Goal: Task Accomplishment & Management: Complete application form

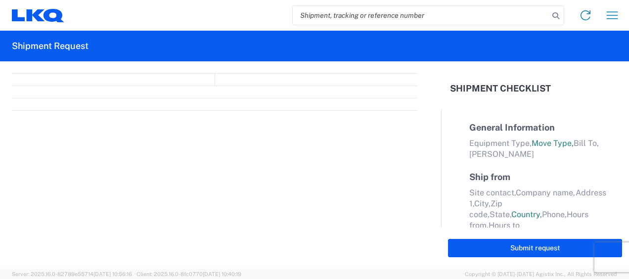
select select "FULL"
select select "LBS"
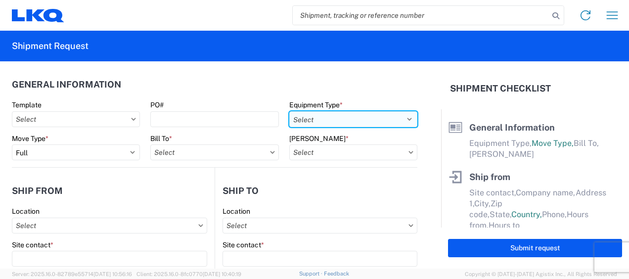
click at [401, 117] on select "Select 53’ Dry Van Flatbed Dropdeck (van) Lowboy (flatbed) Rail" at bounding box center [353, 119] width 128 height 16
select select "STDV"
click at [289, 111] on select "Select 53’ Dry Van Flatbed Dropdeck (van) Lowboy (flatbed) Rail" at bounding box center [353, 119] width 128 height 16
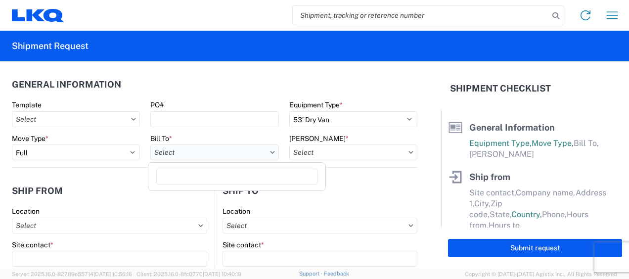
click at [173, 154] on input "Bill To *" at bounding box center [214, 152] width 128 height 16
click at [188, 178] on input at bounding box center [236, 177] width 161 height 16
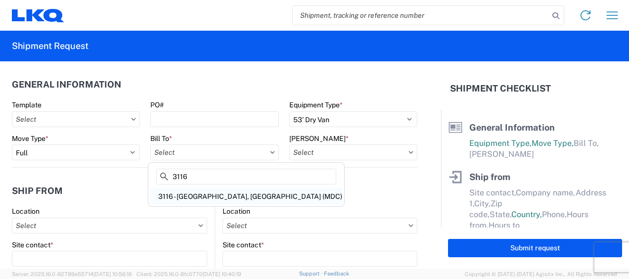
type input "3116"
click at [201, 194] on div "3116 - [GEOGRAPHIC_DATA], [GEOGRAPHIC_DATA] (MDC)" at bounding box center [246, 196] width 192 height 16
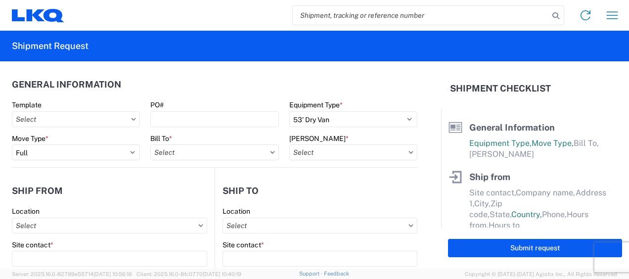
type input "3116 - [GEOGRAPHIC_DATA], [GEOGRAPHIC_DATA] (MDC)"
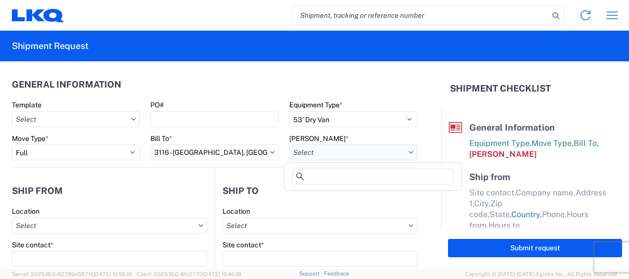
click at [303, 153] on input "[PERSON_NAME] *" at bounding box center [353, 152] width 128 height 16
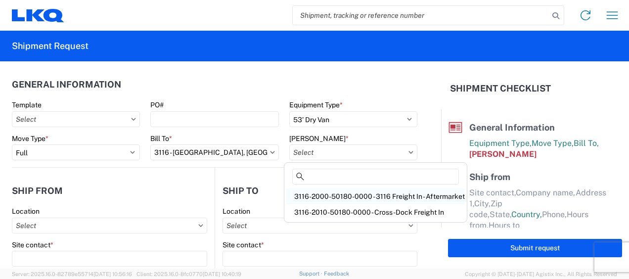
click at [321, 195] on div "3116-2000-50180-0000 - 3116 Freight In - Aftermarket" at bounding box center [375, 196] width 179 height 16
type input "3116-2000-50180-0000 - 3116 Freight In - Aftermarket"
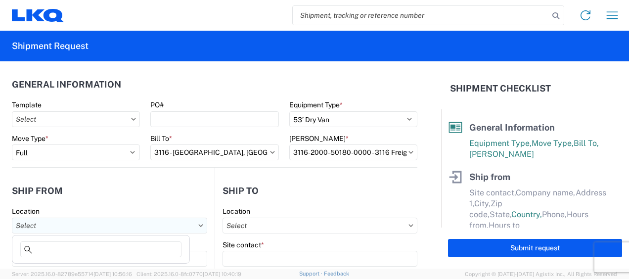
click at [67, 227] on input "Location" at bounding box center [109, 226] width 195 height 16
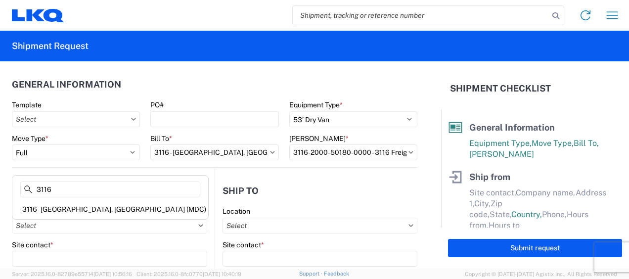
type input "3116"
click at [70, 207] on div "3116 - [GEOGRAPHIC_DATA], [GEOGRAPHIC_DATA] (MDC)" at bounding box center [110, 209] width 192 height 16
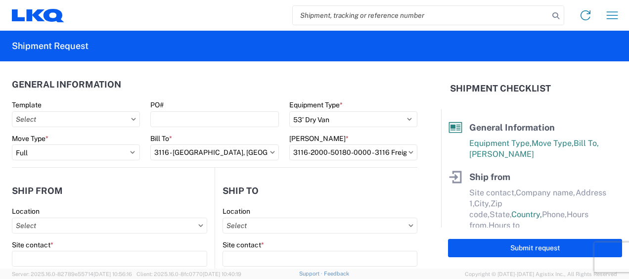
type input "3116 - [GEOGRAPHIC_DATA], [GEOGRAPHIC_DATA] (MDC)"
type input "[DEMOGRAPHIC_DATA][PERSON_NAME]"
type input "LKQ Corporation"
type input "[STREET_ADDRESS]"
type input "[GEOGRAPHIC_DATA]"
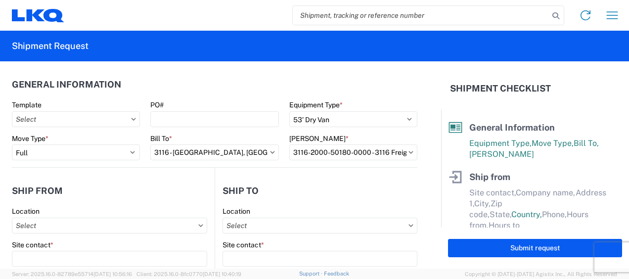
type input "49508"
select select "MI"
select select "US"
type input "[PERSON_NAME][EMAIL_ADDRESS][DOMAIN_NAME]"
type input "[PHONE_NUMBER]"
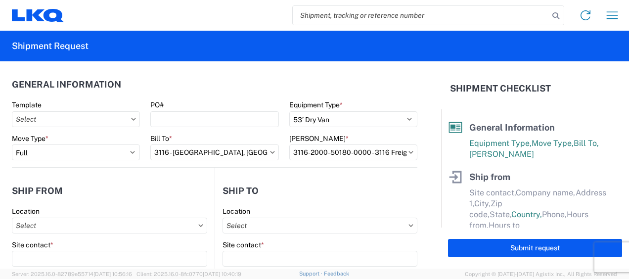
type input "06:00"
type input "13:00"
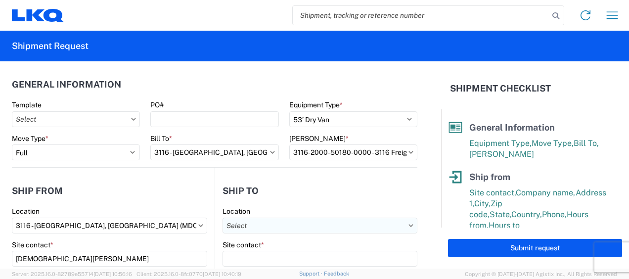
click at [258, 223] on input "Location" at bounding box center [320, 226] width 195 height 16
type input "3"
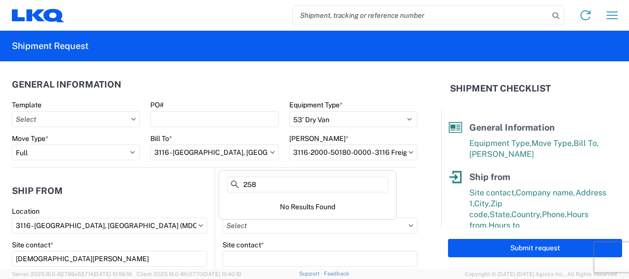
type input "258"
click at [216, 199] on header "Ship to" at bounding box center [316, 191] width 202 height 22
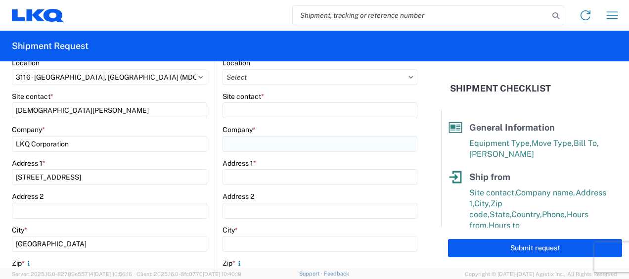
scroll to position [99, 0]
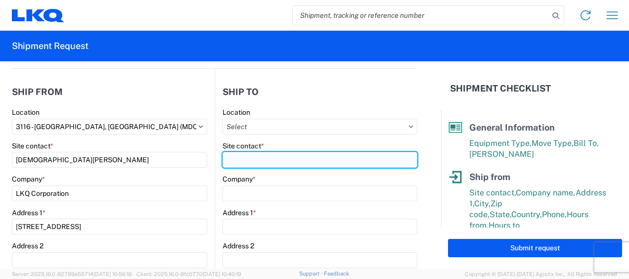
click at [259, 158] on input "Site contact *" at bounding box center [320, 160] width 195 height 16
type input "Receiving"
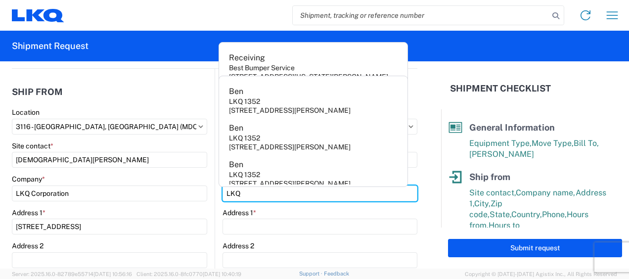
type input "LKQ Corporation"
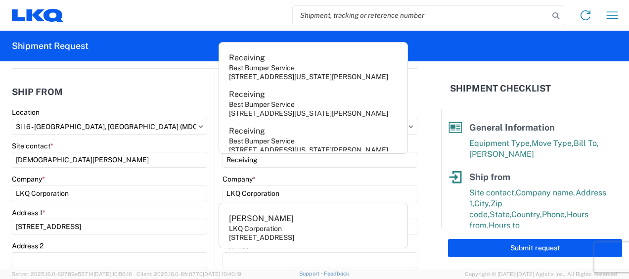
click at [426, 183] on form "General Information Template PO# Equipment Type * Select 53’ Dry Van Flatbed Dr…" at bounding box center [220, 164] width 441 height 207
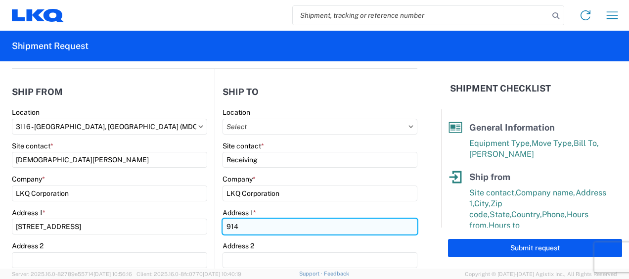
click at [246, 228] on input "914" at bounding box center [320, 227] width 195 height 16
type input "914 Route [PERSON_NAME]"
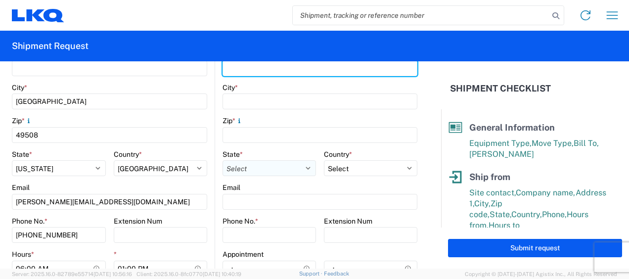
scroll to position [297, 0]
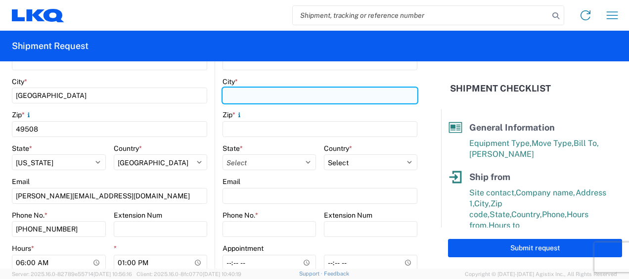
click at [240, 98] on input "City *" at bounding box center [320, 96] width 195 height 16
type input "Pintendre"
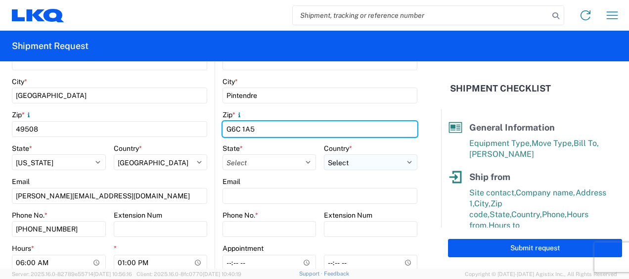
type input "G6C 1A5"
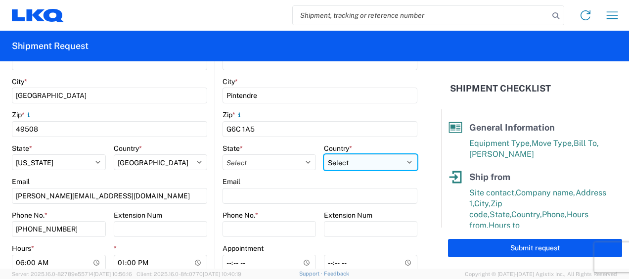
click at [404, 161] on select "Select [GEOGRAPHIC_DATA] [GEOGRAPHIC_DATA] [GEOGRAPHIC_DATA] [GEOGRAPHIC_DATA] …" at bounding box center [371, 162] width 94 height 16
select select "CA"
click at [324, 154] on select "Select [GEOGRAPHIC_DATA] [GEOGRAPHIC_DATA] [GEOGRAPHIC_DATA] [GEOGRAPHIC_DATA] …" at bounding box center [371, 162] width 94 height 16
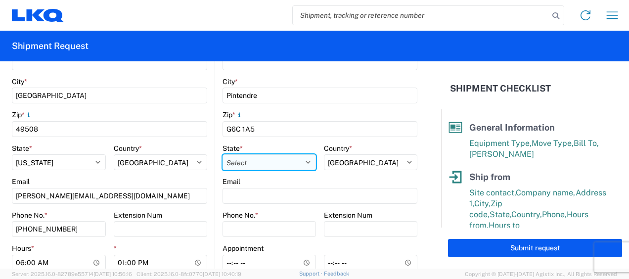
click at [300, 162] on select "Select [GEOGRAPHIC_DATA] [GEOGRAPHIC_DATA] [GEOGRAPHIC_DATA] [GEOGRAPHIC_DATA] …" at bounding box center [270, 162] width 94 height 16
select select "QC"
click at [223, 154] on select "Select [GEOGRAPHIC_DATA] [GEOGRAPHIC_DATA] [GEOGRAPHIC_DATA] [GEOGRAPHIC_DATA] …" at bounding box center [270, 162] width 94 height 16
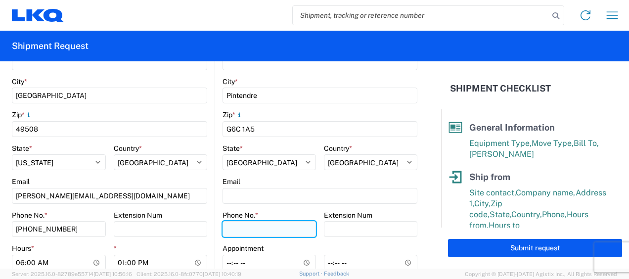
drag, startPoint x: 237, startPoint y: 228, endPoint x: 246, endPoint y: 225, distance: 9.2
click at [237, 228] on input "Phone No. *" at bounding box center [270, 229] width 94 height 16
type input "4185279287"
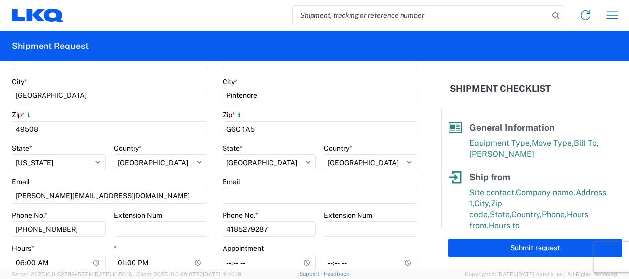
click at [193, 182] on div "Email" at bounding box center [109, 181] width 195 height 9
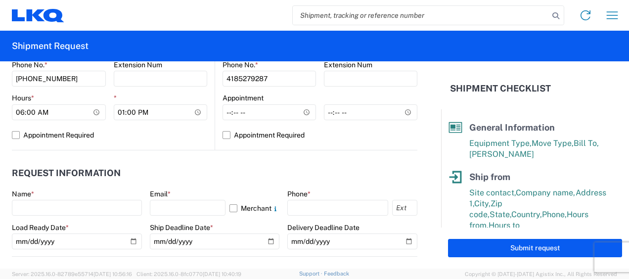
scroll to position [544, 0]
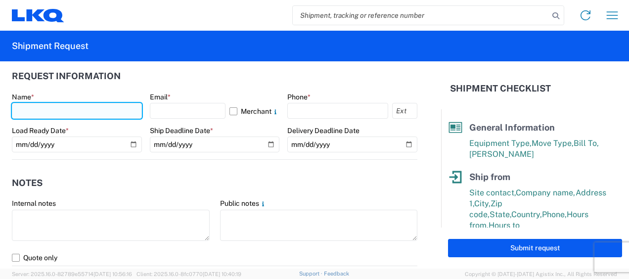
click at [25, 107] on input "text" at bounding box center [77, 111] width 130 height 16
type input "[DEMOGRAPHIC_DATA][PERSON_NAME]"
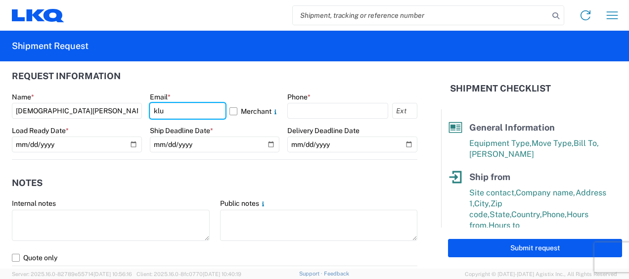
type input "[PERSON_NAME][EMAIL_ADDRESS][DOMAIN_NAME]"
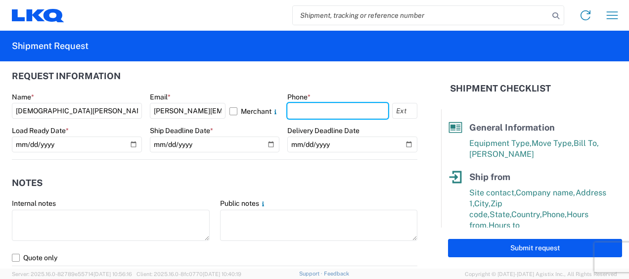
type input "6167541500"
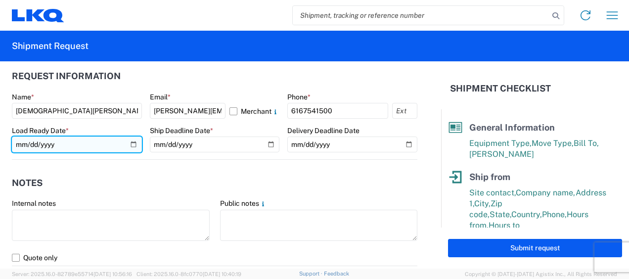
click at [131, 140] on input "date" at bounding box center [77, 145] width 130 height 16
type input "[DATE]"
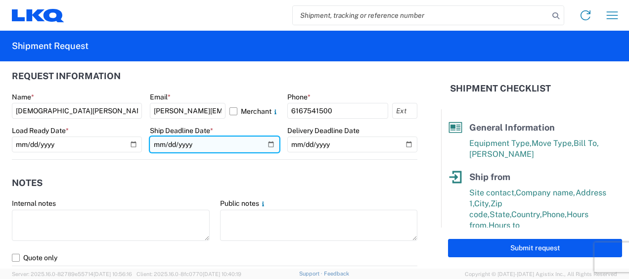
click at [265, 143] on input "date" at bounding box center [215, 145] width 130 height 16
type input "[DATE]"
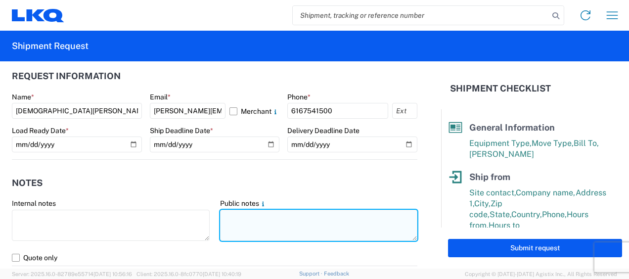
click at [238, 215] on textarea at bounding box center [319, 225] width 198 height 31
drag, startPoint x: 219, startPoint y: 219, endPoint x: 330, endPoint y: 226, distance: 111.6
click at [330, 226] on textarea "258-Pintendre 11017433 10 skids 264-Brampton 11017431 15 skids" at bounding box center [319, 225] width 198 height 31
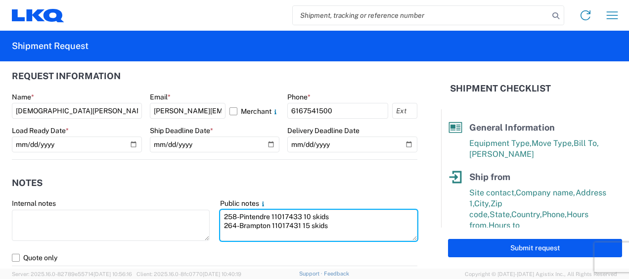
type textarea "258-Pintendre 11017433 10 skids 264-Brampton 11017431 15 skids"
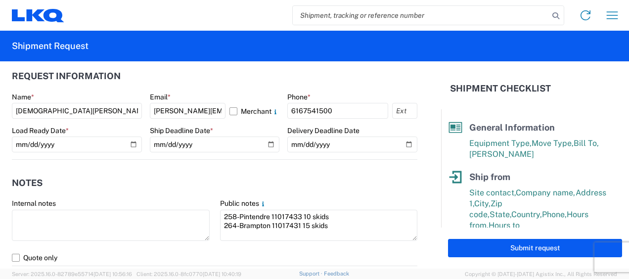
click at [294, 175] on header "Notes" at bounding box center [215, 183] width 406 height 22
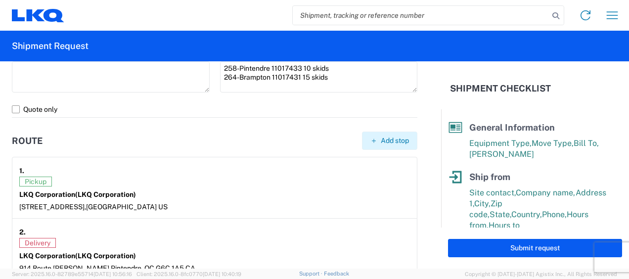
click at [381, 141] on span "Add stop" at bounding box center [395, 140] width 28 height 9
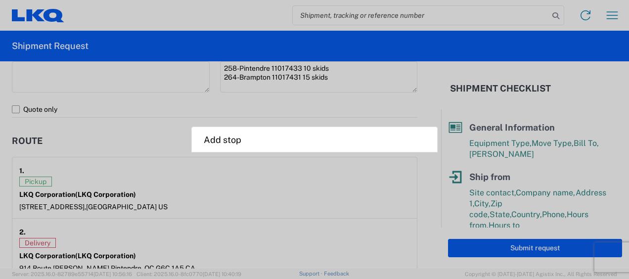
select select "US"
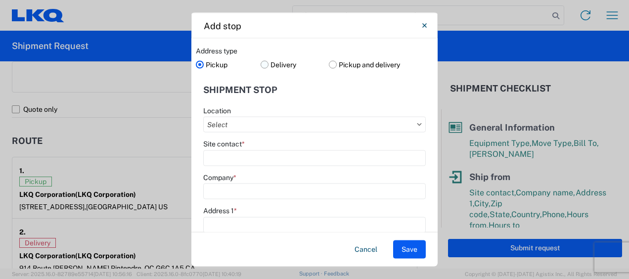
click at [261, 64] on label "Delivery" at bounding box center [295, 64] width 69 height 15
click at [0, 0] on input "Delivery" at bounding box center [0, 0] width 0 height 0
click at [217, 124] on input "Location" at bounding box center [314, 125] width 223 height 16
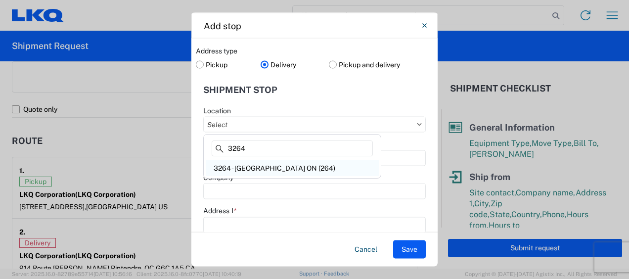
type input "3264"
click at [240, 163] on div "3264 - [GEOGRAPHIC_DATA] ON (264)" at bounding box center [292, 168] width 173 height 16
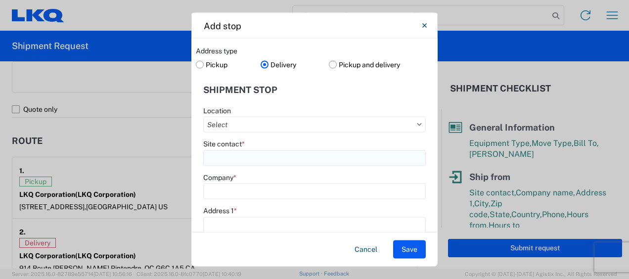
type input "3264 - [GEOGRAPHIC_DATA] ON (264)"
type input "LKQ Corporation"
type input "[STREET_ADDRESS]"
type input "Brampton"
type input "L6T5W7"
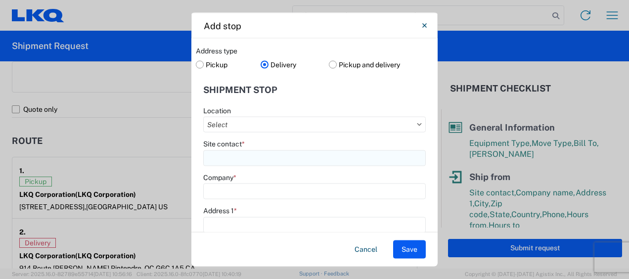
select select
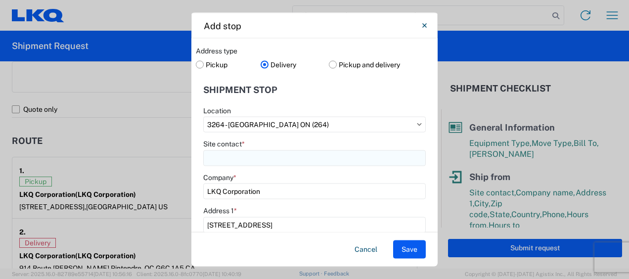
select select "CA"
type input "[PHONE_NUMBER]"
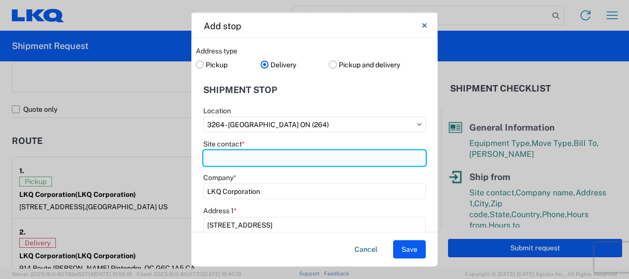
click at [239, 159] on input "Site contact *" at bounding box center [314, 158] width 223 height 16
type input "Receiving"
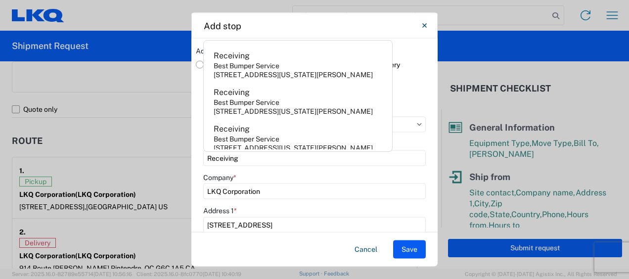
click at [417, 169] on agx-form-control-wrapper-v2 "Site contact * Receiving" at bounding box center [314, 157] width 223 height 34
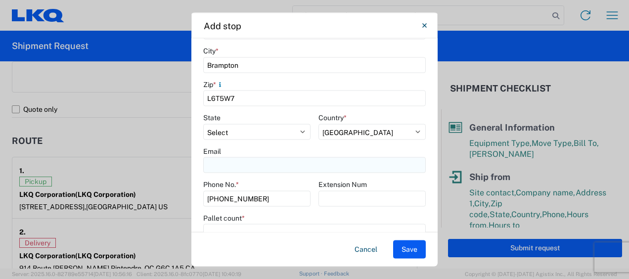
scroll to position [247, 0]
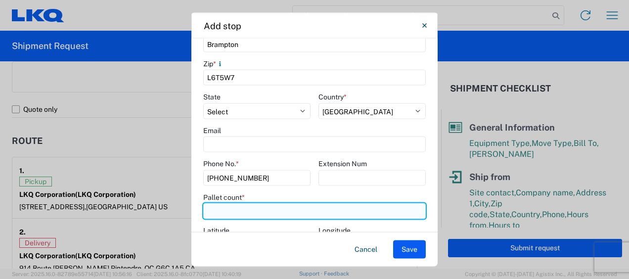
click at [219, 210] on input "number" at bounding box center [314, 211] width 223 height 16
type input "15"
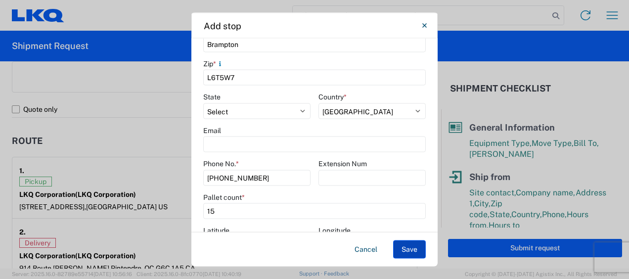
click at [409, 251] on button "Save" at bounding box center [409, 249] width 33 height 18
select select "D"
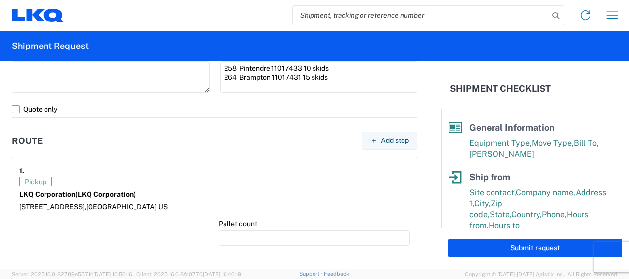
click at [100, 217] on article "1. Pickup LKQ Corporation (LKQ Corporation) [STREET_ADDRESS] Pallet count" at bounding box center [214, 208] width 405 height 103
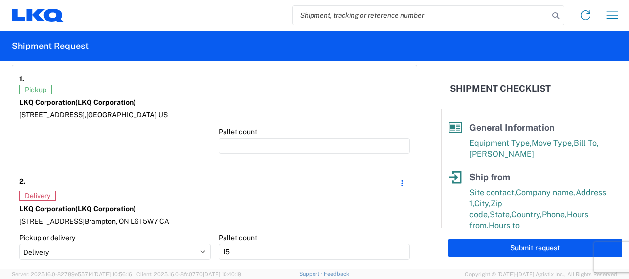
scroll to position [742, 0]
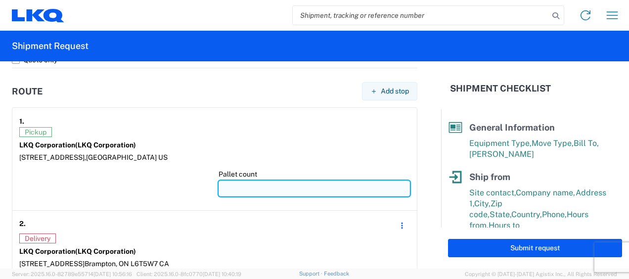
click at [230, 185] on input "number" at bounding box center [314, 189] width 191 height 16
type input "2"
type input "25"
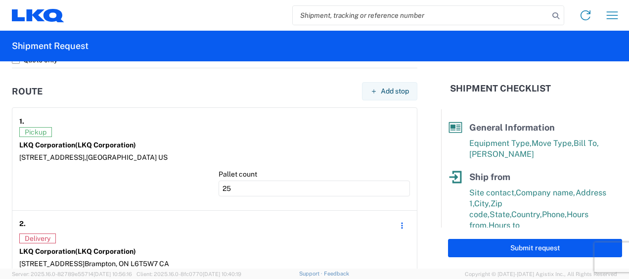
click at [170, 188] on div at bounding box center [114, 187] width 191 height 34
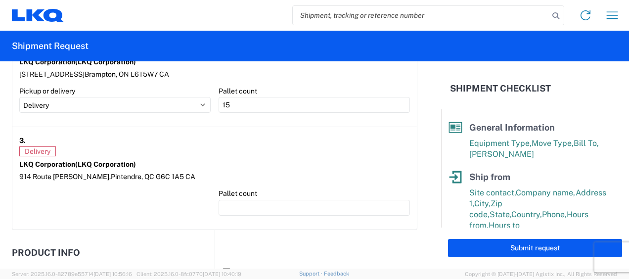
scroll to position [989, 0]
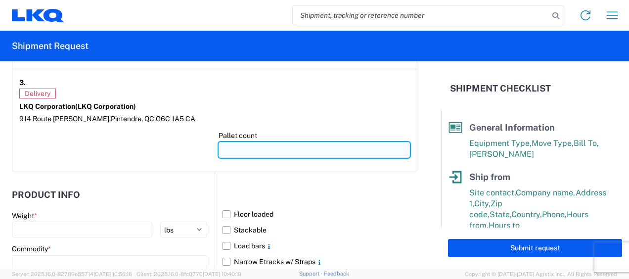
click at [225, 148] on input "number" at bounding box center [314, 150] width 191 height 16
type input "10"
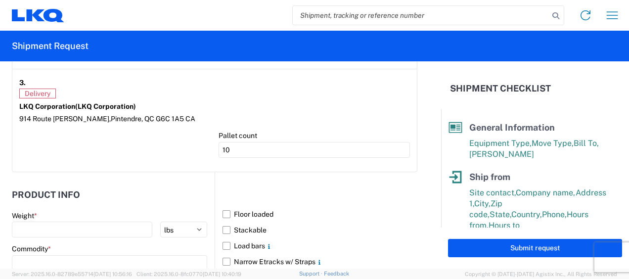
click at [162, 146] on div at bounding box center [114, 148] width 191 height 34
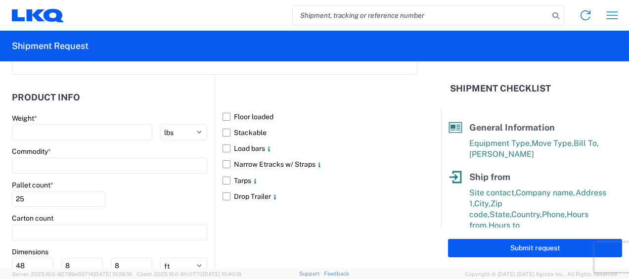
scroll to position [1088, 0]
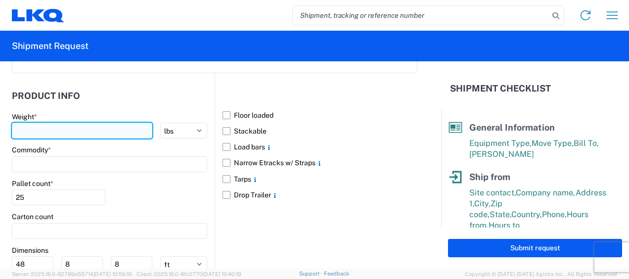
click at [43, 128] on input "number" at bounding box center [82, 131] width 140 height 16
type input "9971"
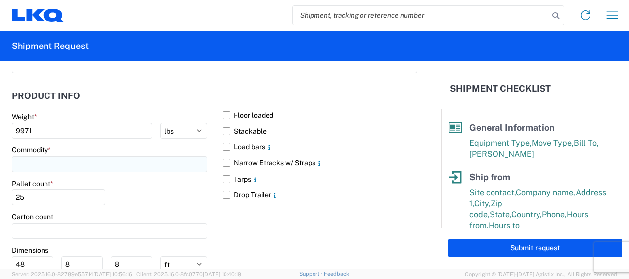
click at [44, 161] on input at bounding box center [109, 164] width 195 height 16
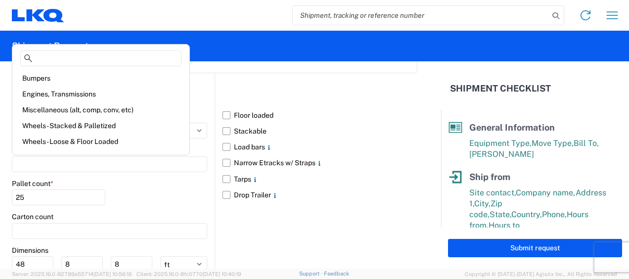
scroll to position [148, 0]
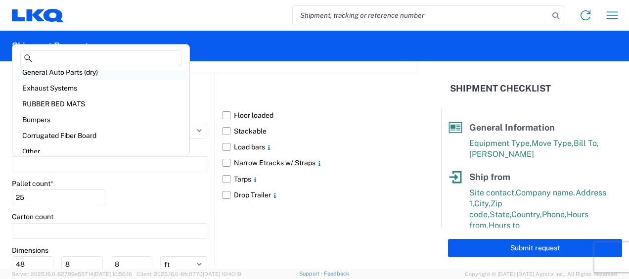
click at [77, 74] on div "General Auto Parts (dry)" at bounding box center [100, 72] width 173 height 16
type input "General Auto Parts (dry)"
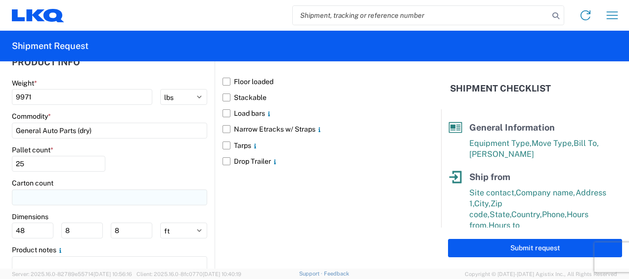
scroll to position [1138, 0]
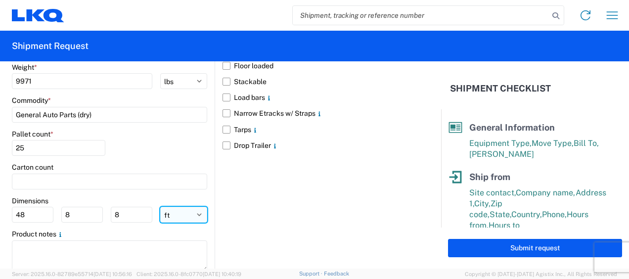
click at [169, 211] on select "ft in cm" at bounding box center [183, 215] width 47 height 16
select select "IN"
click at [160, 207] on select "ft in cm" at bounding box center [183, 215] width 47 height 16
type input "576"
type input "96"
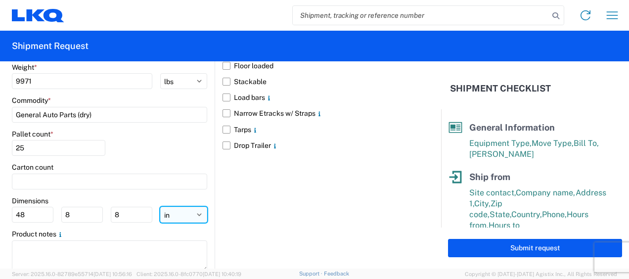
type input "96"
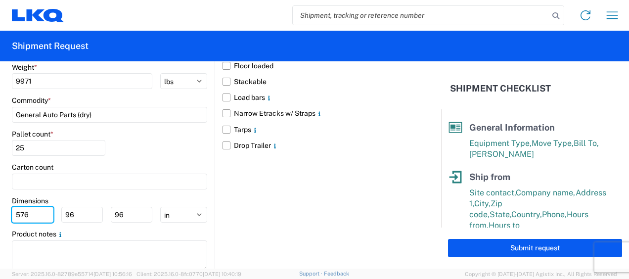
drag, startPoint x: 40, startPoint y: 206, endPoint x: 0, endPoint y: 213, distance: 40.2
click at [0, 217] on html "Home Shipment request Shipment tracking Shipment Request General Information Te…" at bounding box center [314, 139] width 629 height 279
type input "77"
type input "47"
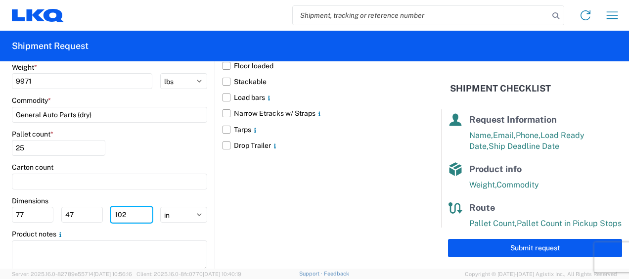
scroll to position [200, 0]
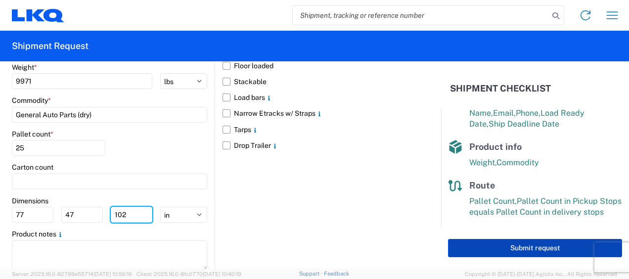
type input "102"
click at [520, 250] on button "Submit request" at bounding box center [535, 248] width 174 height 18
select select "US"
select select "CA"
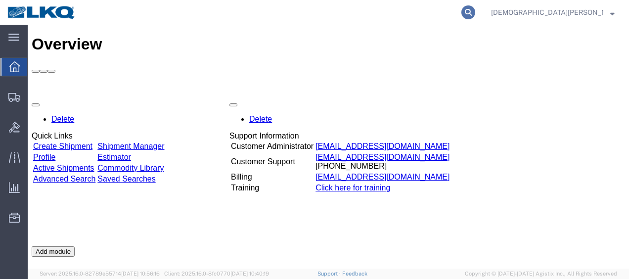
click at [475, 9] on icon at bounding box center [469, 12] width 14 height 14
click at [349, 5] on input "search" at bounding box center [311, 12] width 301 height 24
type input "56467860"
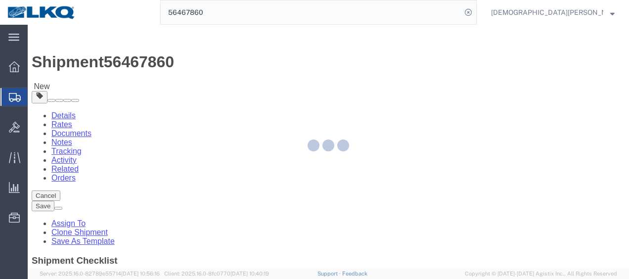
select select "27850"
select select
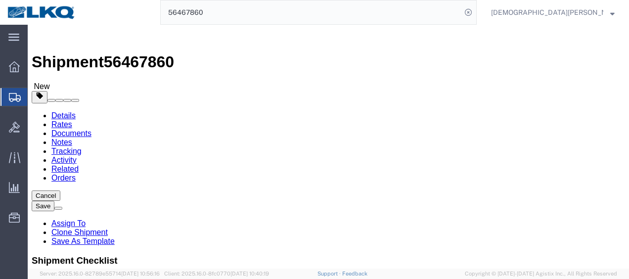
drag, startPoint x: 153, startPoint y: 89, endPoint x: 126, endPoint y: 64, distance: 36.8
click icon
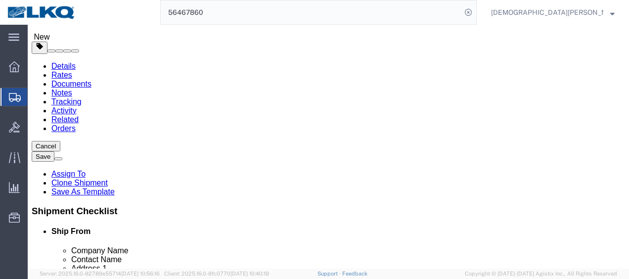
scroll to position [99, 0]
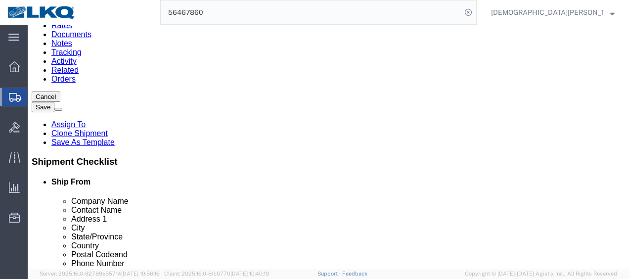
click input "4985.50"
type input "3951"
click input "4985.50"
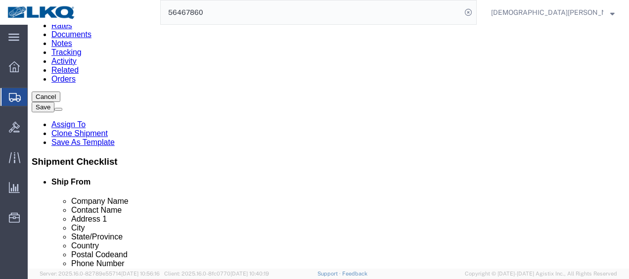
click input "4985.50"
type input "6020"
click icon
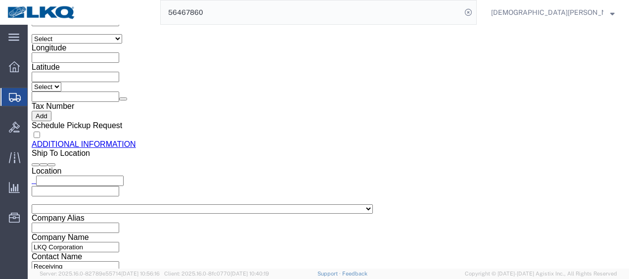
click link "Send To Bid"
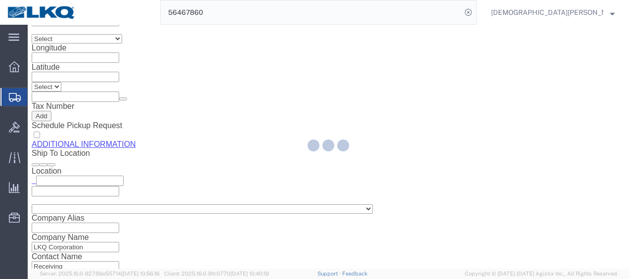
select select "27850"
select select
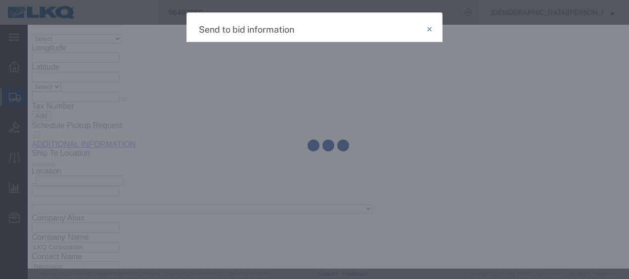
select select "TL"
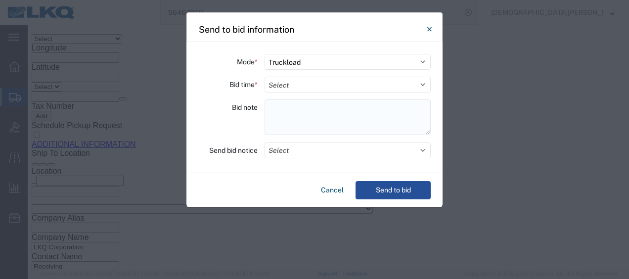
click at [273, 103] on textarea at bounding box center [348, 117] width 166 height 36
paste textarea "258-Pintendre 11017433 10 skids 264-Brampton 11017431 15 skids"
type textarea "258-Pintendre 11017433 10 skids 264-Brampton 11017431 15 skids"
click at [294, 83] on select "Select 30 Min (Rush) 1 Hour (Rush) 2 Hours (Rush) 4 Hours (Rush) 8 Hours (Rush)…" at bounding box center [348, 85] width 166 height 16
select select "8"
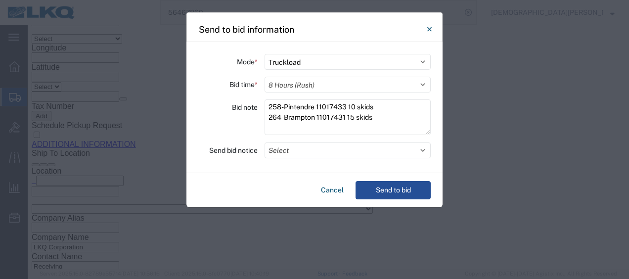
click at [265, 77] on select "Select 30 Min (Rush) 1 Hour (Rush) 2 Hours (Rush) 4 Hours (Rush) 8 Hours (Rush)…" at bounding box center [348, 85] width 166 height 16
click at [295, 148] on button "Select" at bounding box center [348, 150] width 166 height 16
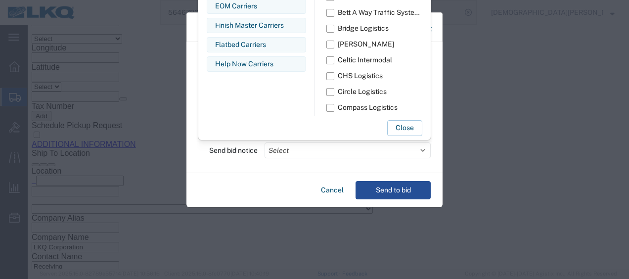
scroll to position [198, 0]
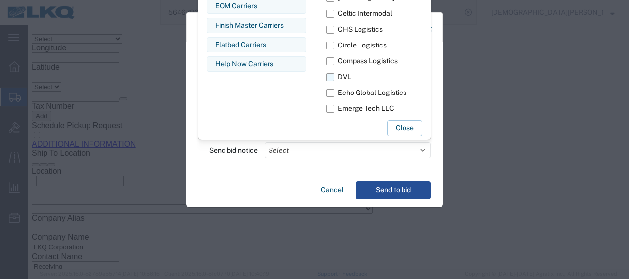
click at [331, 76] on label "DVL" at bounding box center [375, 77] width 96 height 16
click at [0, 0] on input "DVL" at bounding box center [0, 0] width 0 height 0
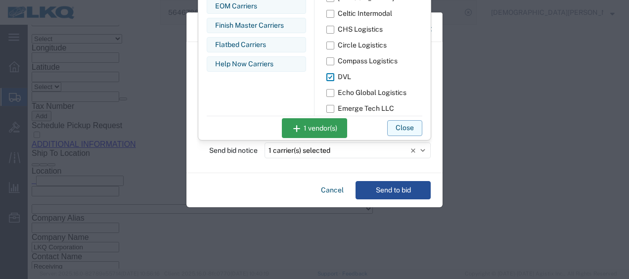
click at [417, 127] on button "Close" at bounding box center [404, 128] width 35 height 16
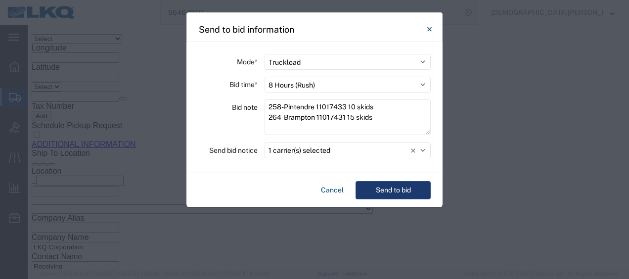
click at [403, 191] on button "Send to bid" at bounding box center [393, 190] width 75 height 18
